Goal: Information Seeking & Learning: Learn about a topic

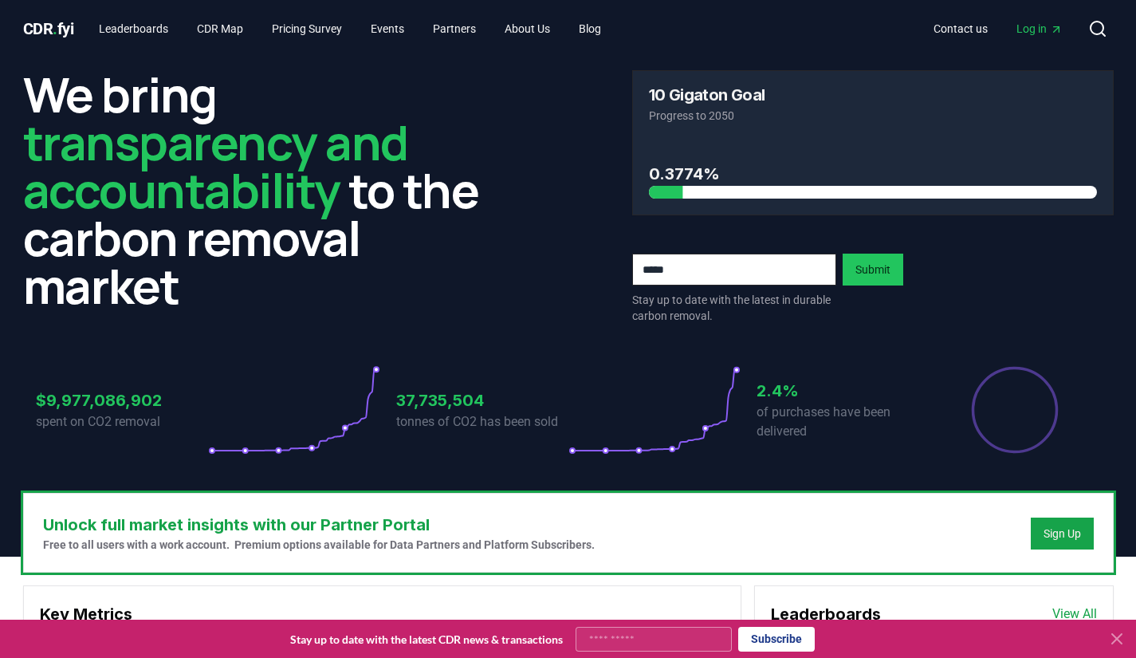
click at [1117, 635] on icon at bounding box center [1117, 638] width 19 height 19
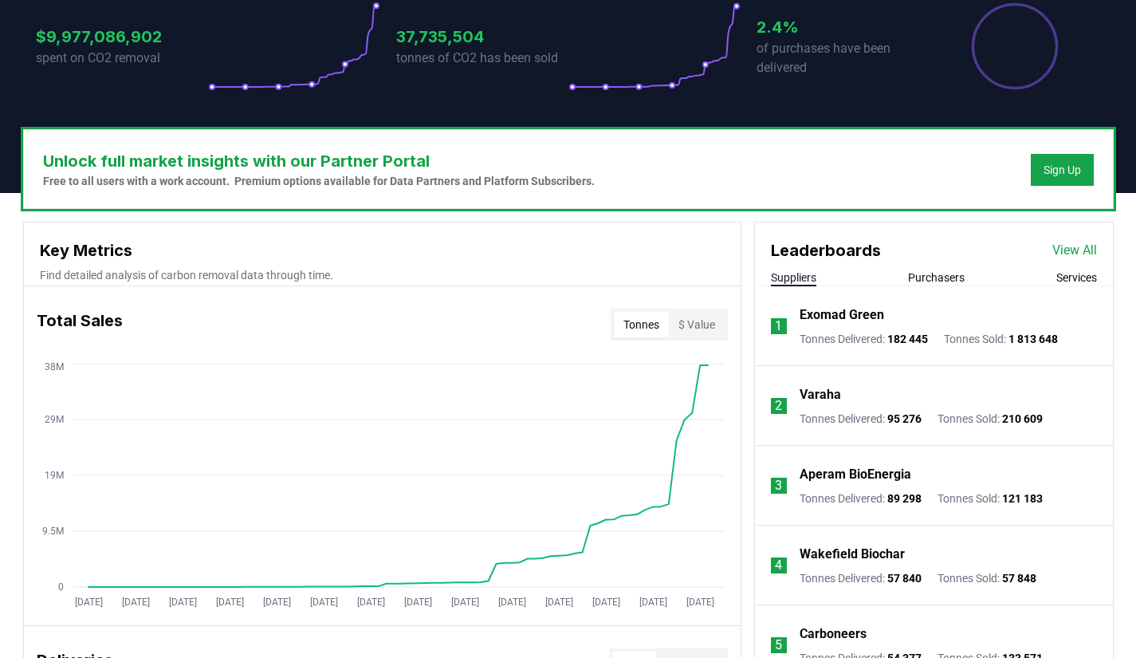
scroll to position [451, 0]
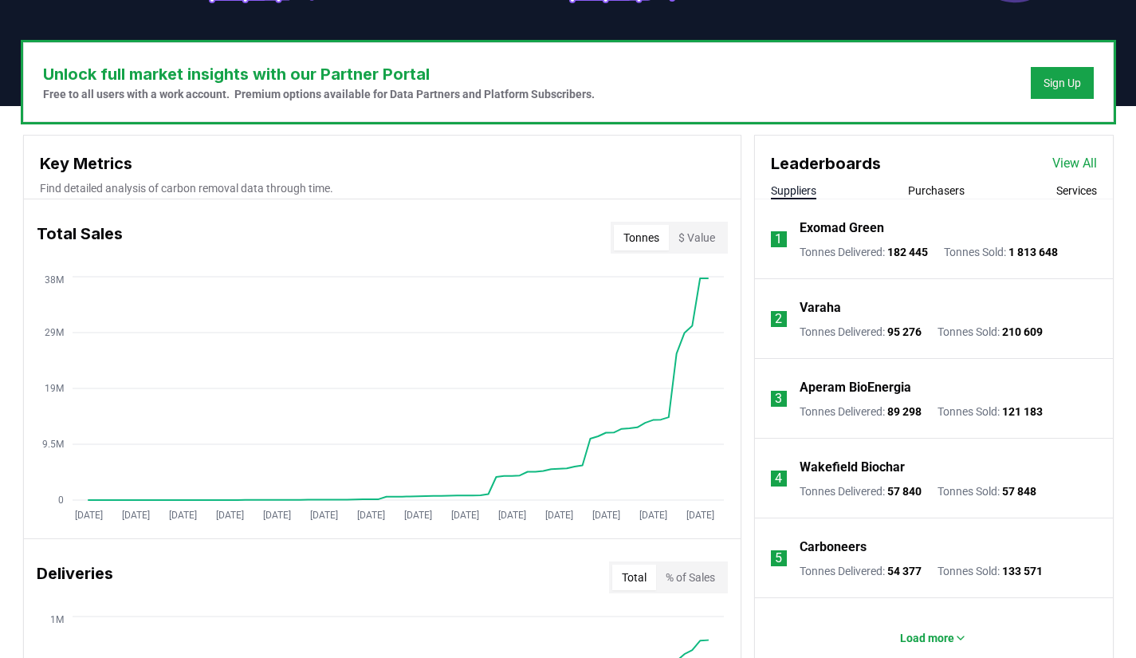
click at [933, 183] on button "Purchasers" at bounding box center [936, 191] width 57 height 16
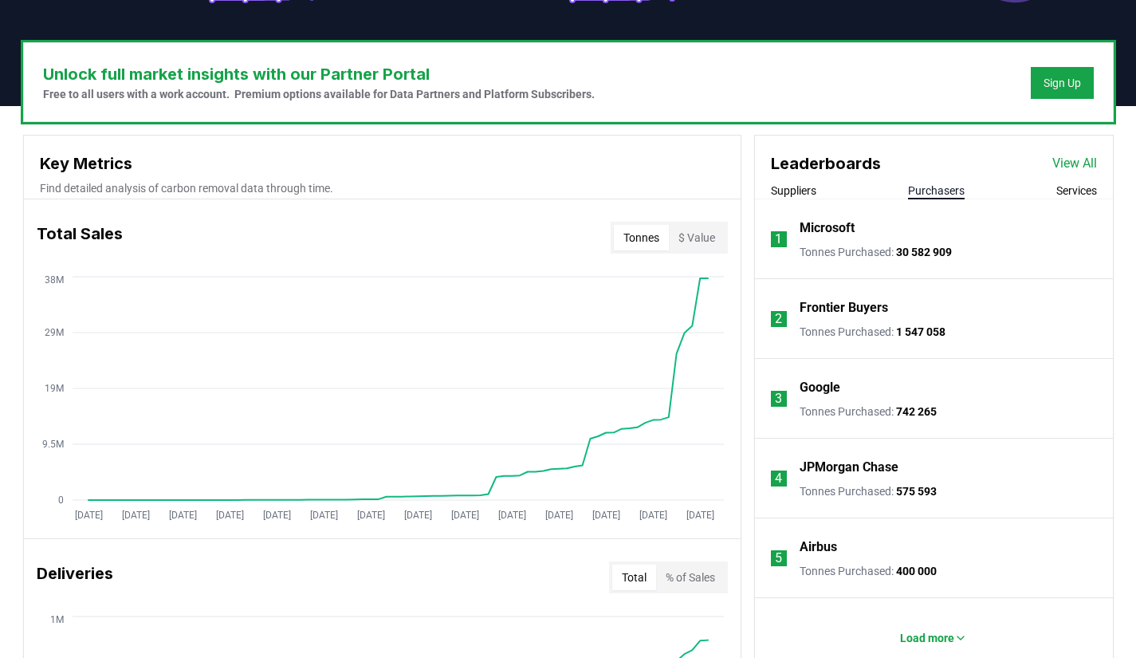
click at [791, 190] on button "Suppliers" at bounding box center [793, 191] width 45 height 16
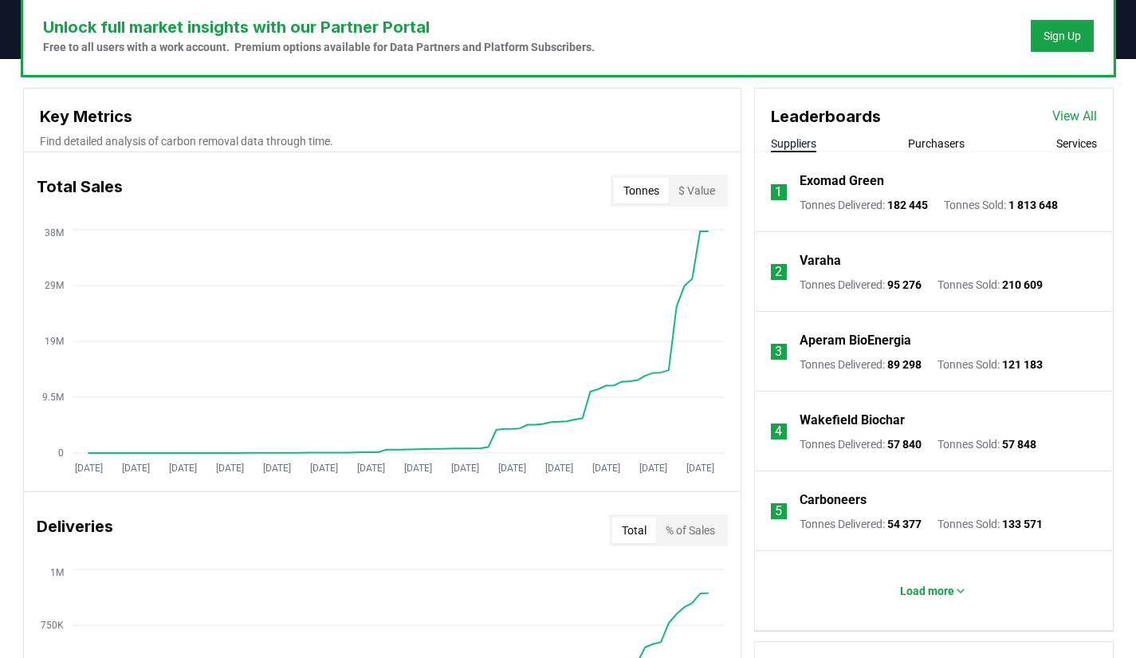
scroll to position [594, 0]
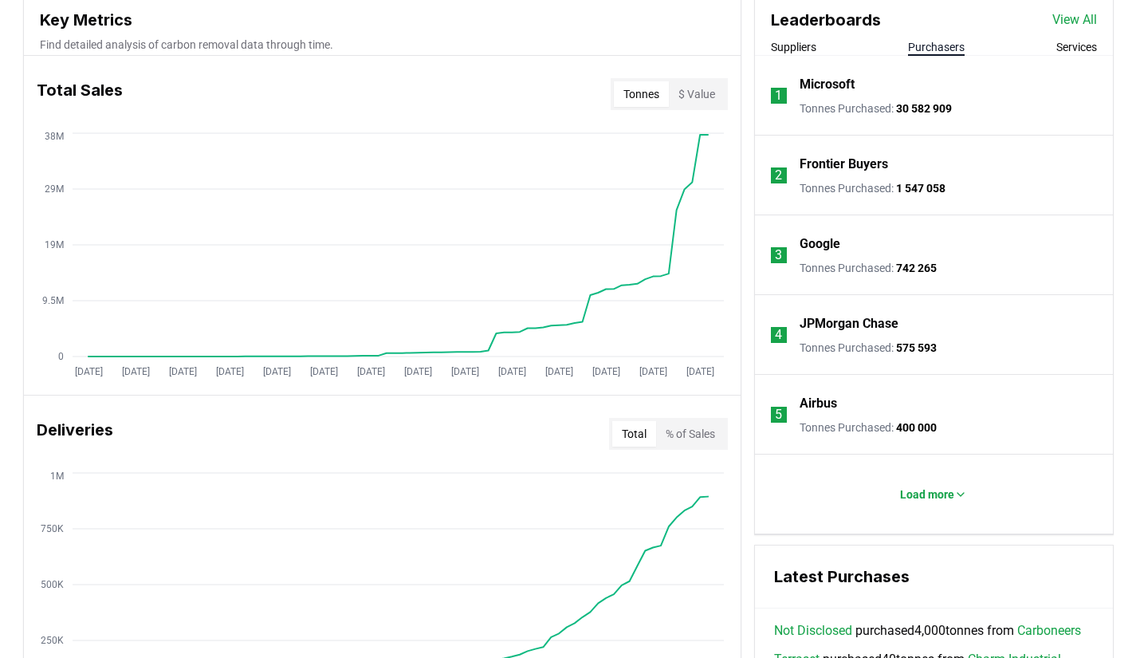
click at [951, 46] on button "Purchasers" at bounding box center [936, 47] width 57 height 16
click at [797, 502] on div "Load more" at bounding box center [934, 494] width 326 height 32
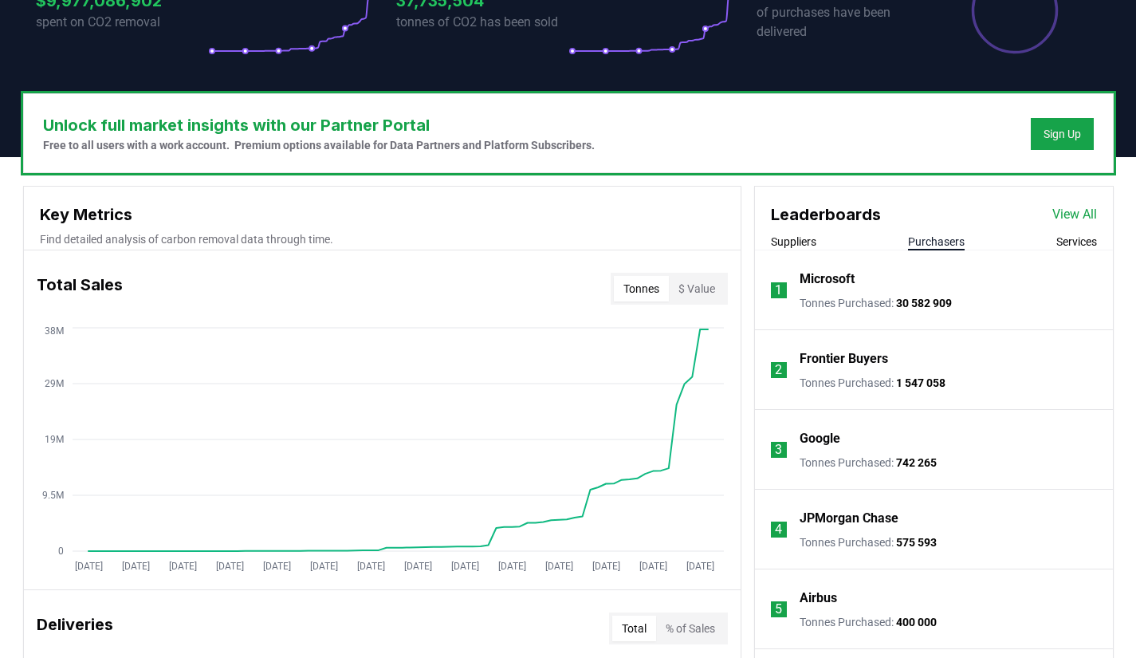
scroll to position [351, 0]
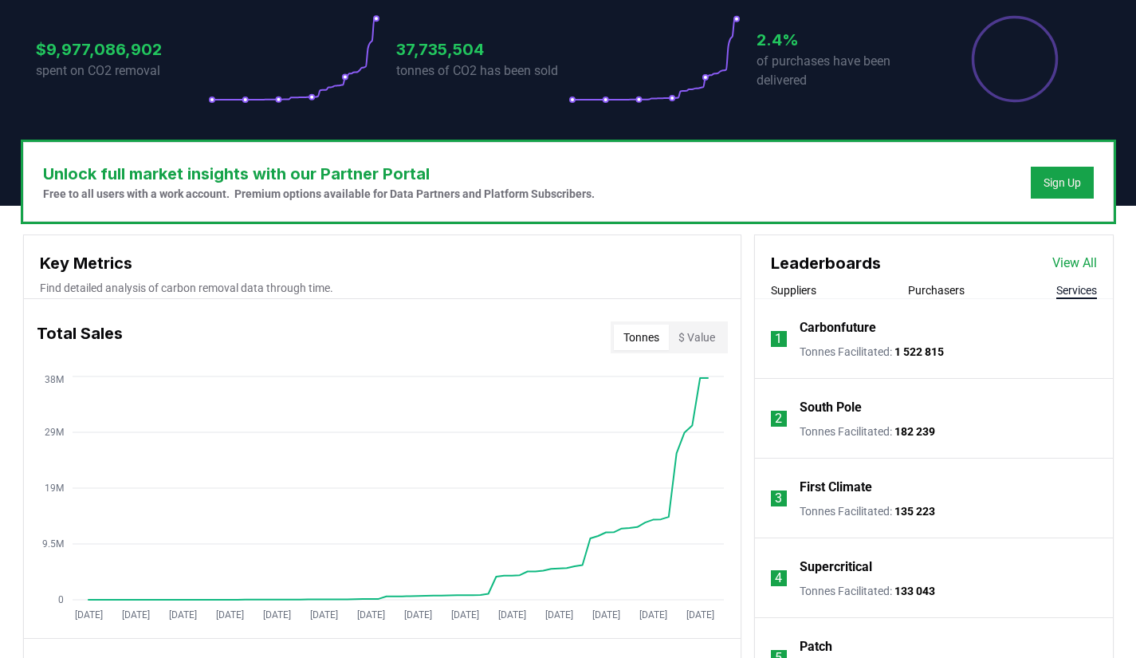
click at [1079, 291] on button "Services" at bounding box center [1077, 290] width 41 height 16
click at [940, 293] on button "Purchasers" at bounding box center [936, 290] width 57 height 16
click at [802, 290] on button "Suppliers" at bounding box center [793, 290] width 45 height 16
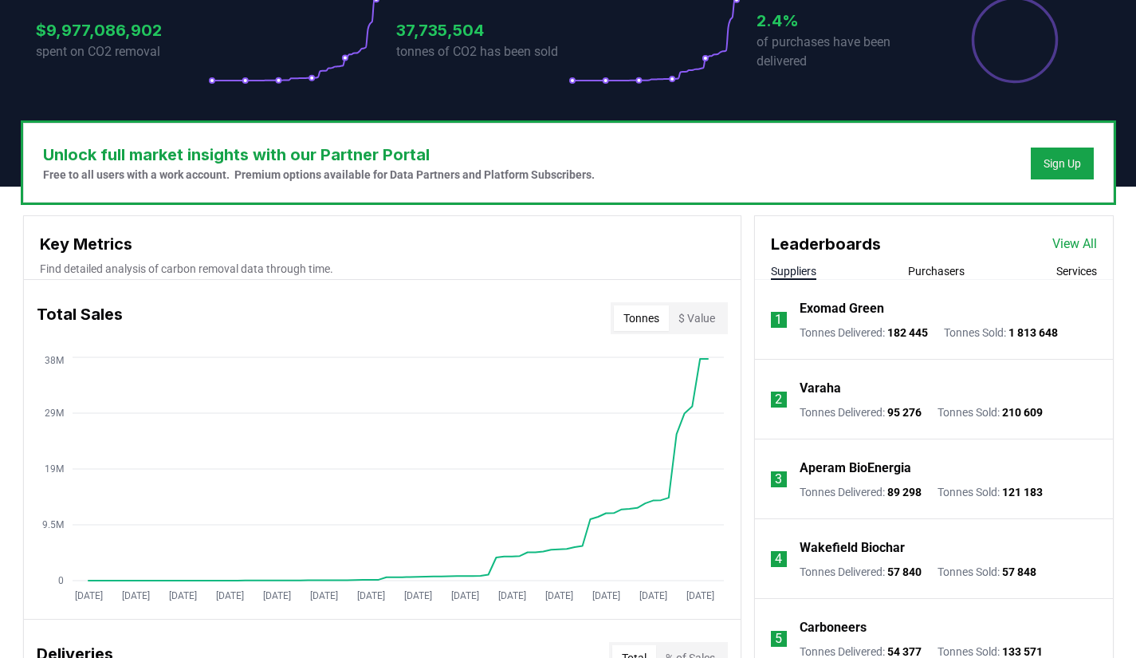
scroll to position [379, 0]
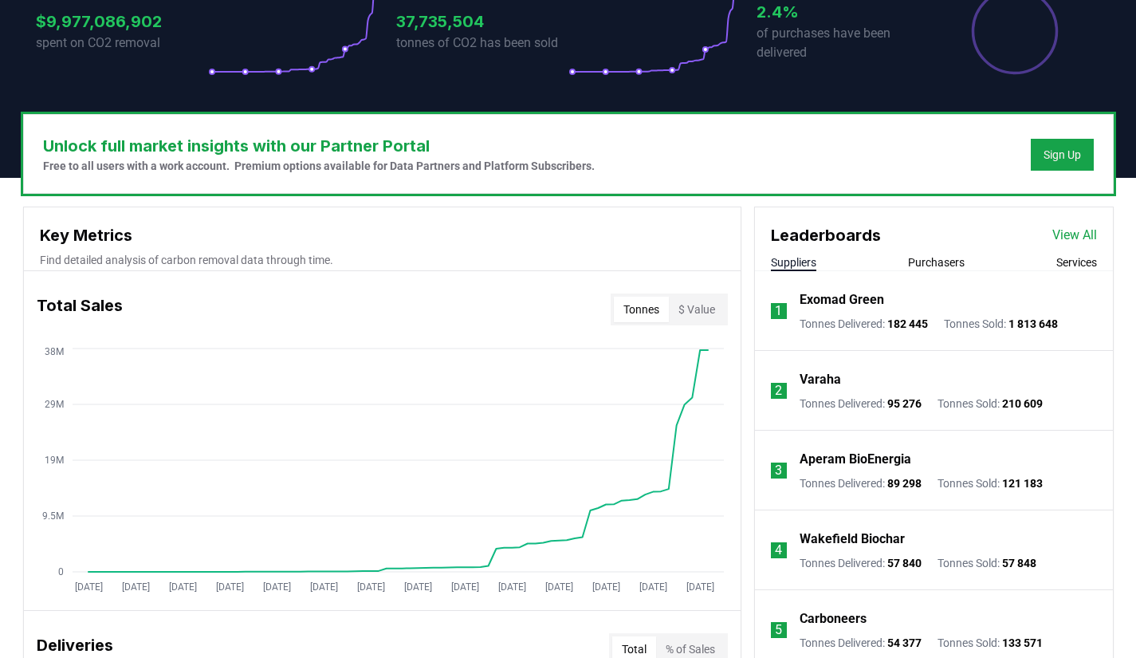
click at [927, 263] on button "Purchasers" at bounding box center [936, 262] width 57 height 16
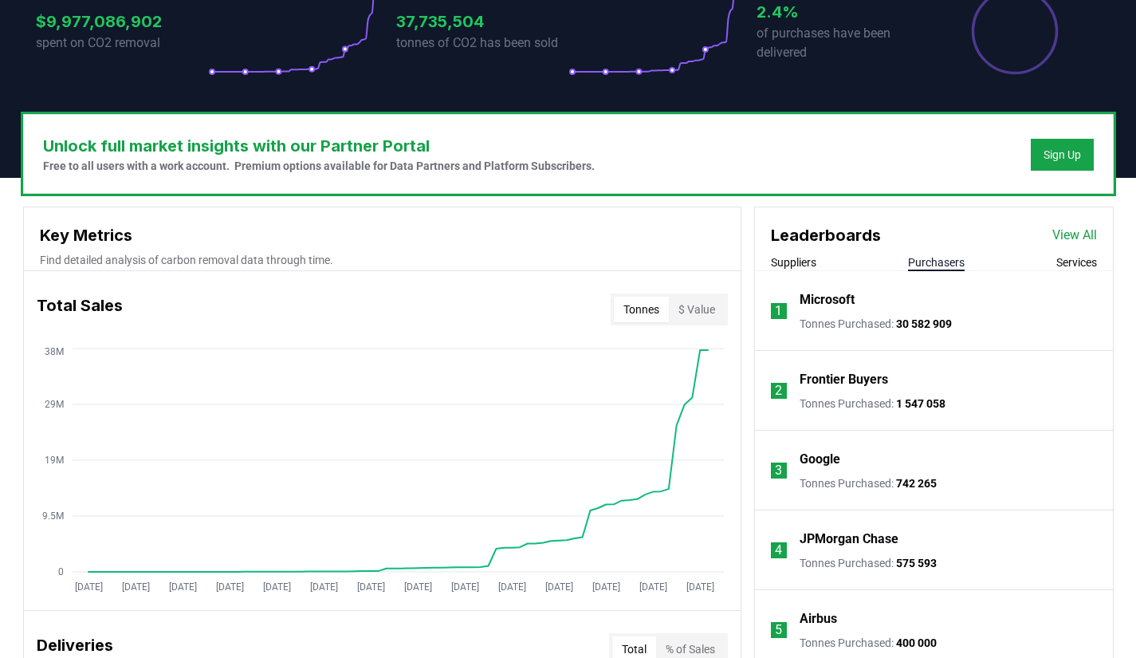
click at [1070, 238] on link "View All" at bounding box center [1075, 235] width 45 height 19
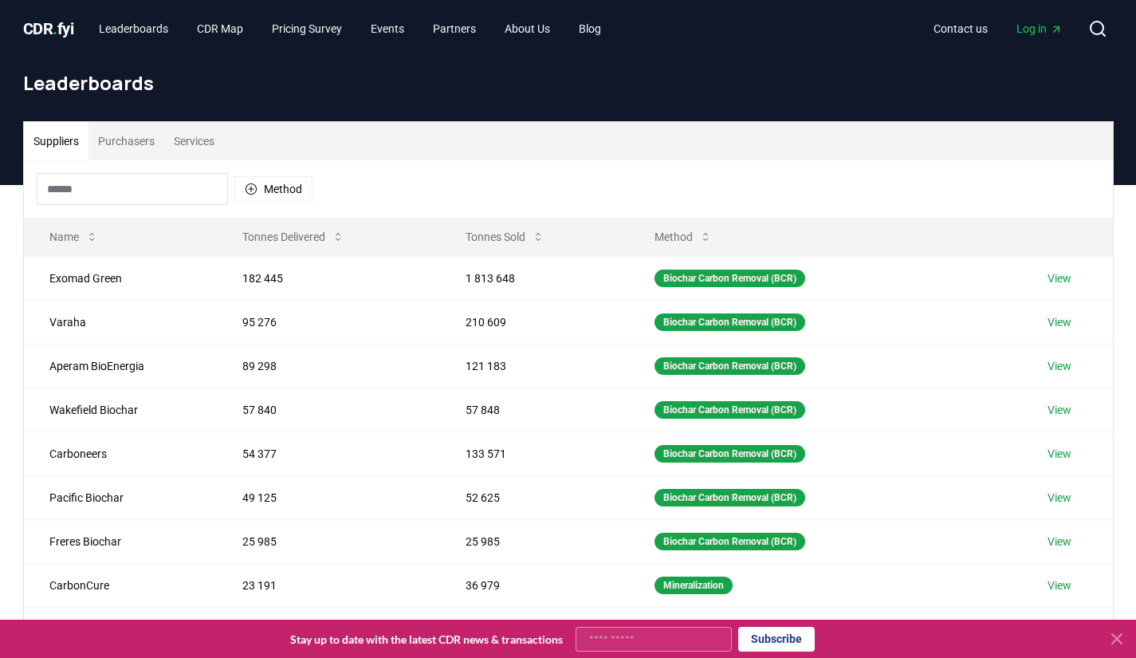
click at [133, 137] on button "Purchasers" at bounding box center [127, 141] width 76 height 38
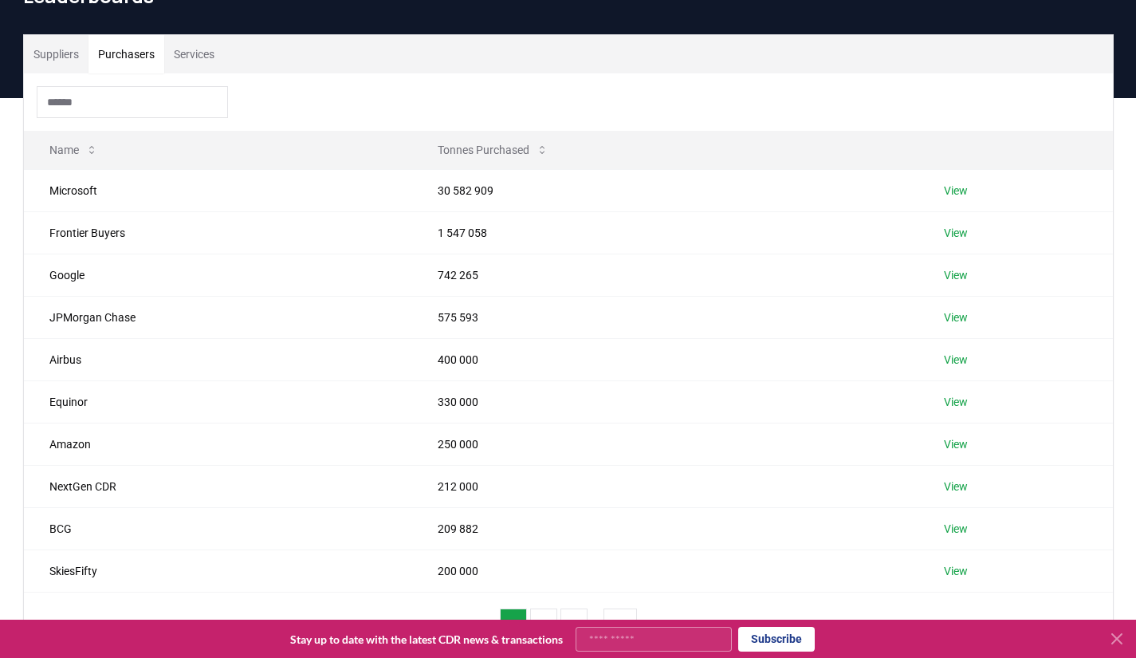
scroll to position [88, 0]
